Goal: Find specific page/section: Find specific page/section

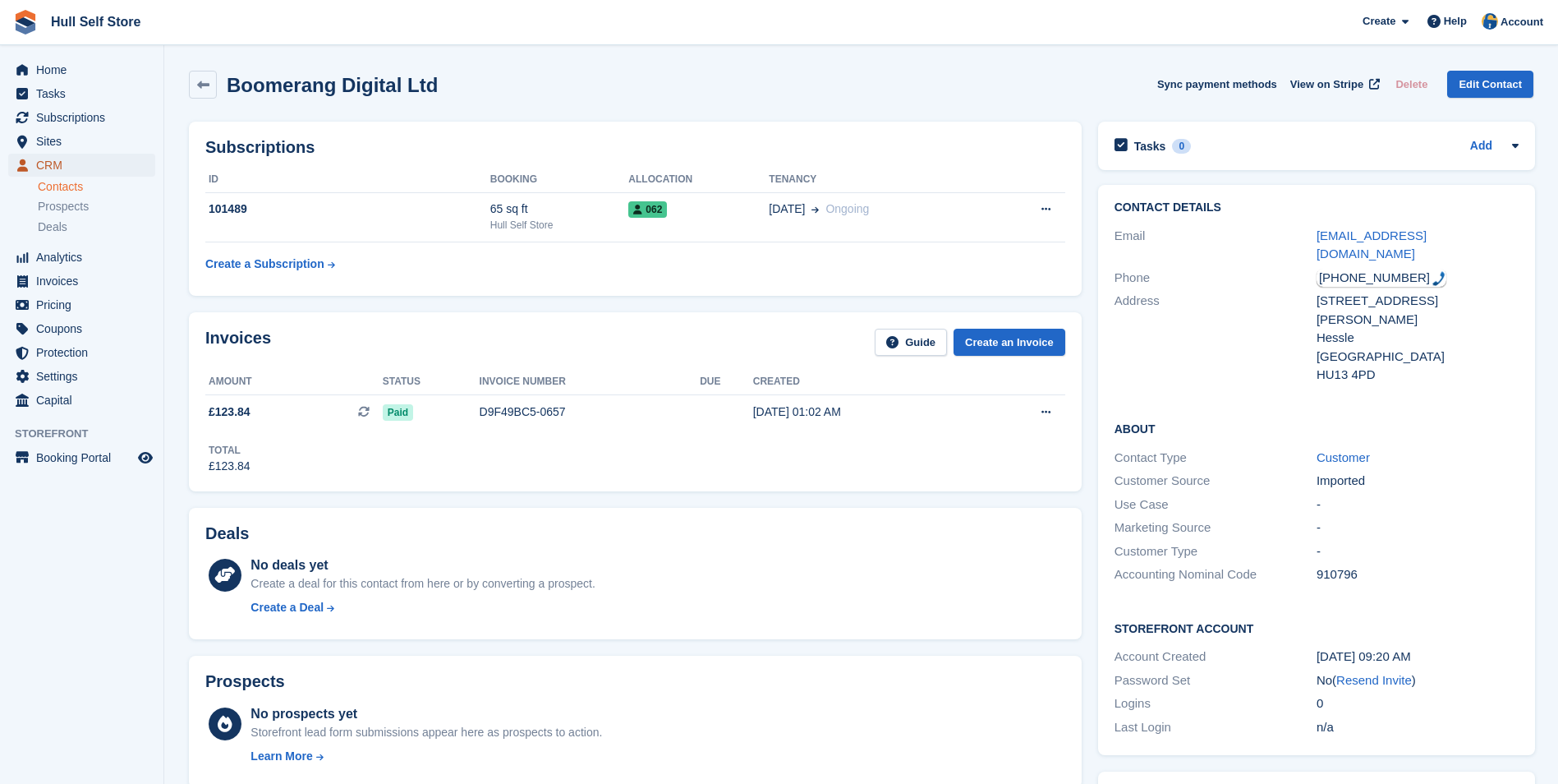
click at [116, 169] on span "CRM" at bounding box center [85, 165] width 99 height 23
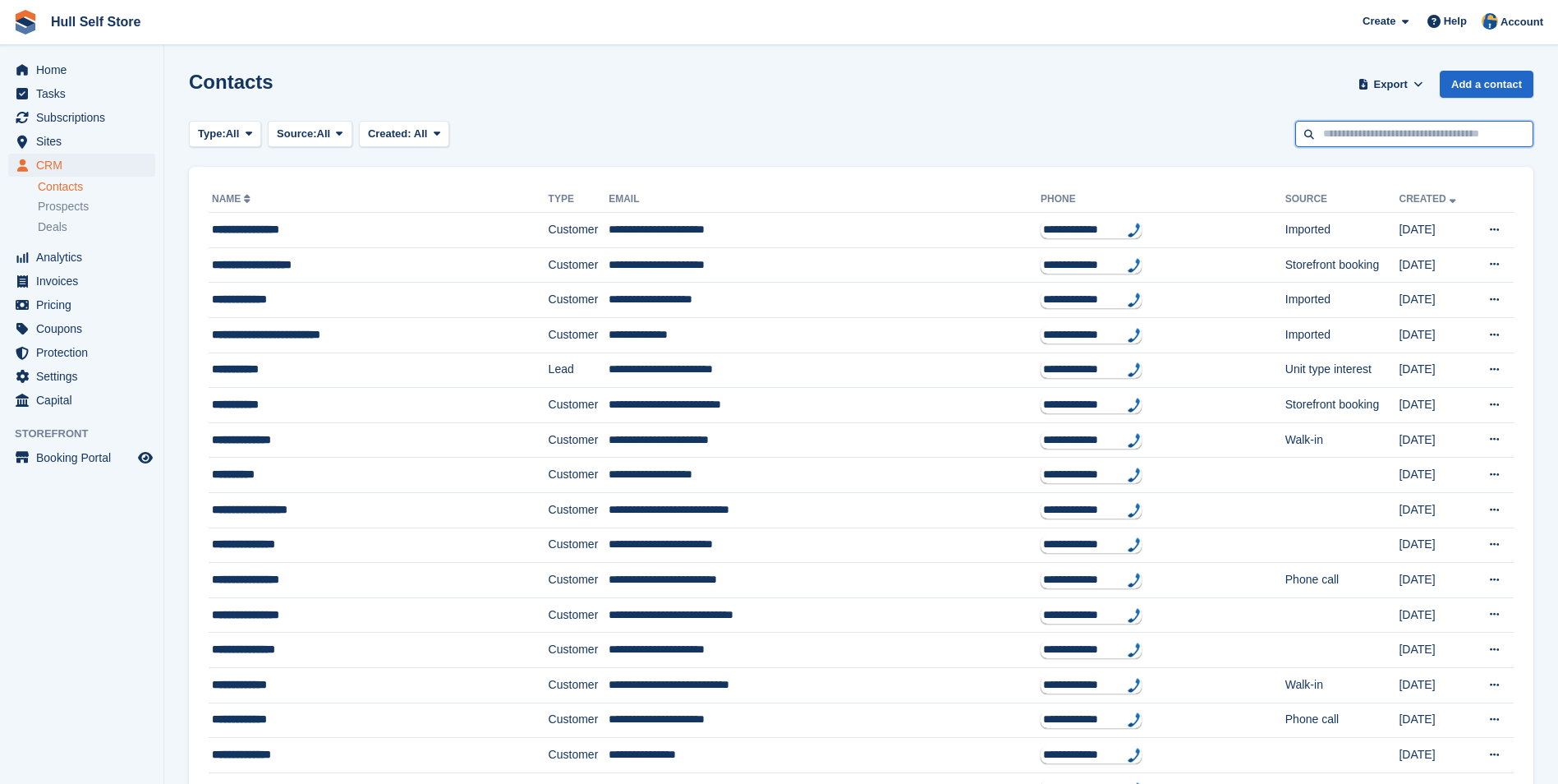
click at [1434, 131] on input "text" at bounding box center [1414, 135] width 238 height 27
type input "*******"
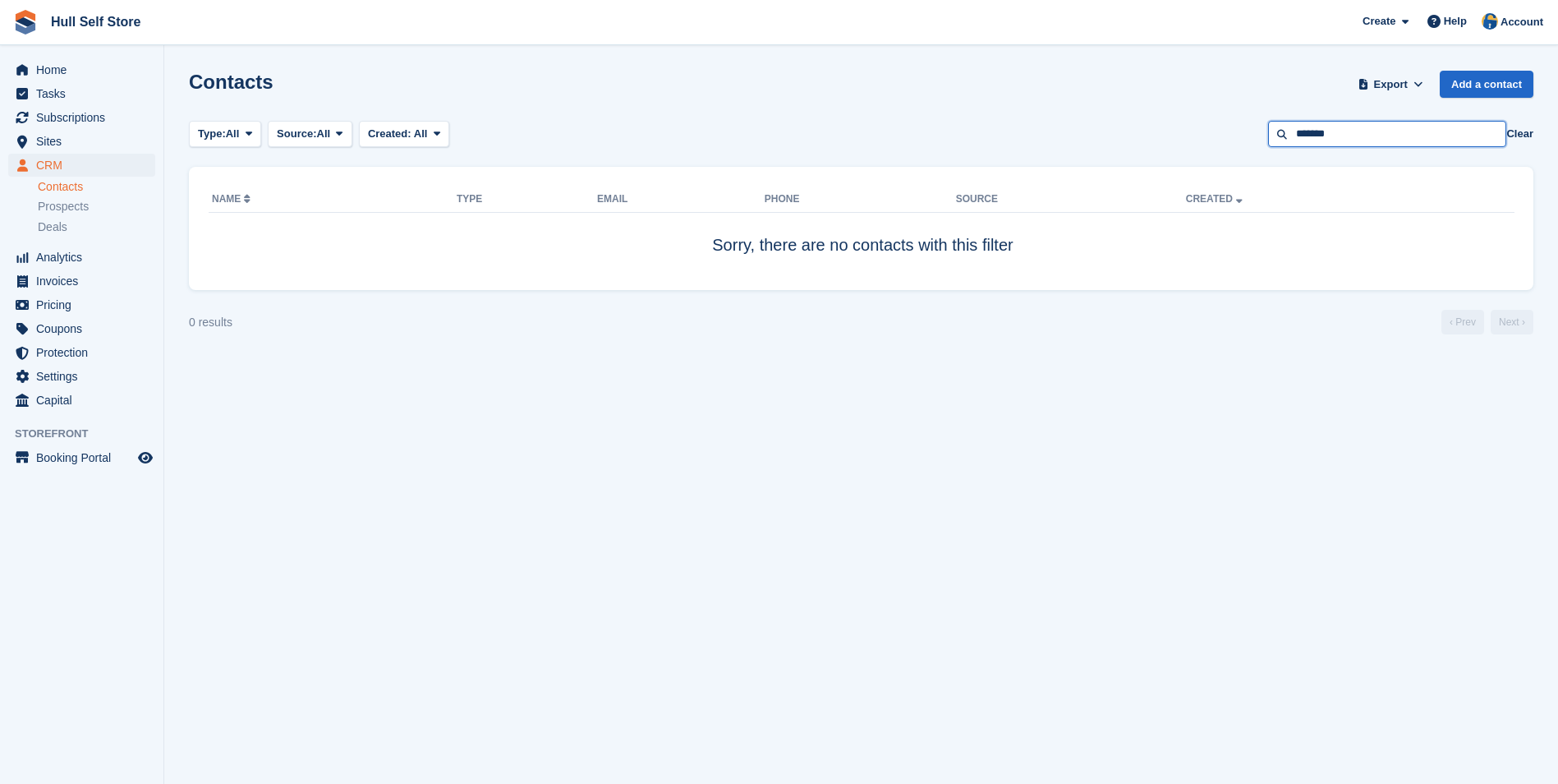
drag, startPoint x: 1367, startPoint y: 133, endPoint x: 1246, endPoint y: 149, distance: 122.1
click at [1246, 149] on section "Contacts Export Export Contacts Export a CSV of all Contacts which match the cu…" at bounding box center [861, 392] width 1394 height 784
click at [1183, 122] on div "Type: All All Lead Customer Source: All All Storefront Backoffice Pre-Opening i…" at bounding box center [861, 135] width 1345 height 27
click at [1097, 527] on section "Contacts Export Export Contacts Export a CSV of all Contacts which match the cu…" at bounding box center [861, 392] width 1394 height 784
